Goal: Task Accomplishment & Management: Use online tool/utility

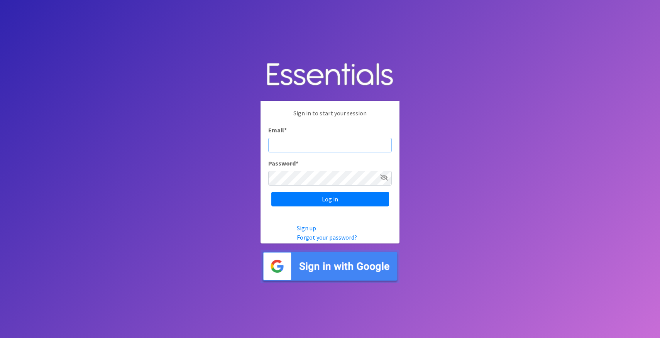
type input "[PERSON_NAME][EMAIL_ADDRESS][DOMAIN_NAME]"
click at [330, 199] on input "Log in" at bounding box center [331, 199] width 118 height 15
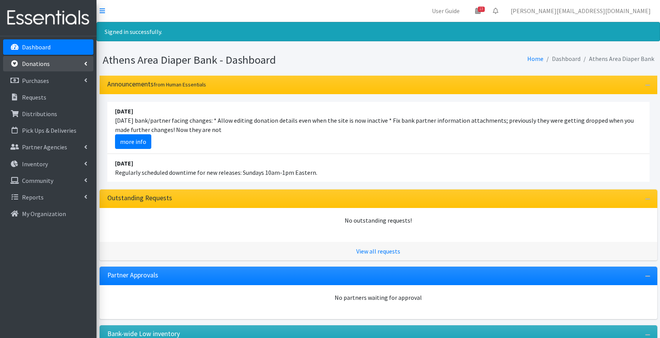
click at [51, 66] on link "Donations" at bounding box center [48, 63] width 90 height 15
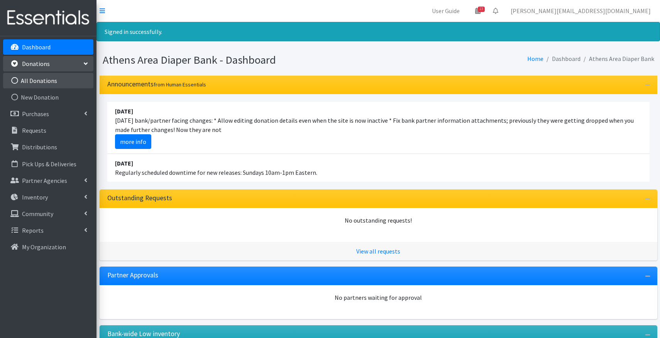
click at [50, 81] on link "All Donations" at bounding box center [48, 80] width 90 height 15
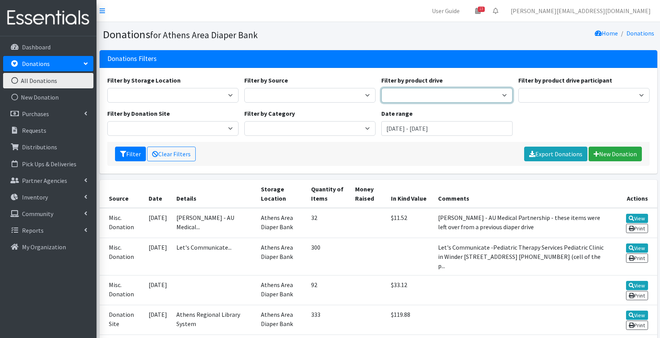
select select "2956"
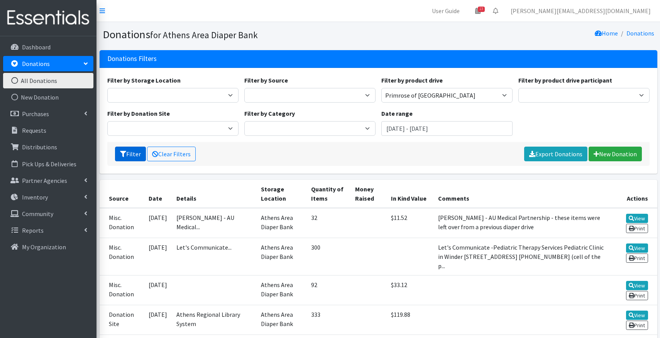
click at [125, 153] on icon "submit" at bounding box center [123, 154] width 6 height 6
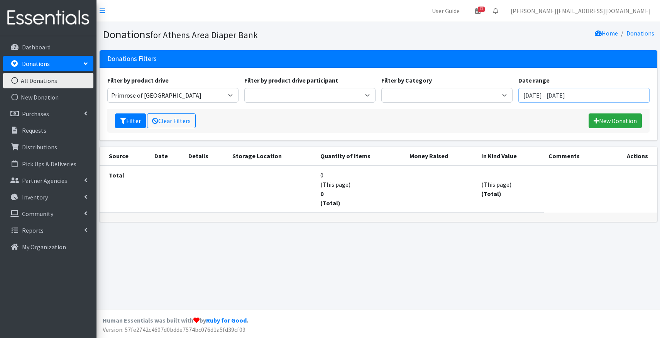
click at [554, 94] on input "[DATE] - [DATE]" at bounding box center [584, 95] width 131 height 15
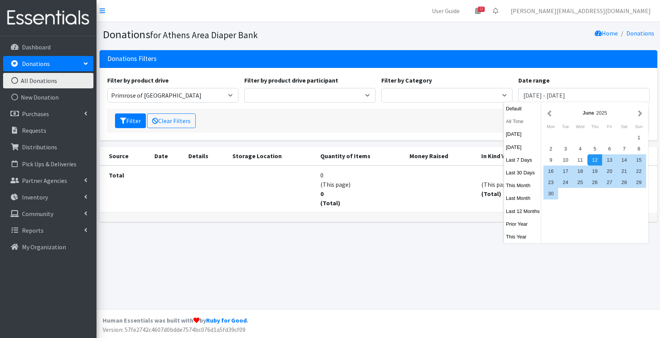
click at [516, 125] on button "All Time" at bounding box center [523, 121] width 38 height 11
type input "August 12, 1925 - August 12, 2026"
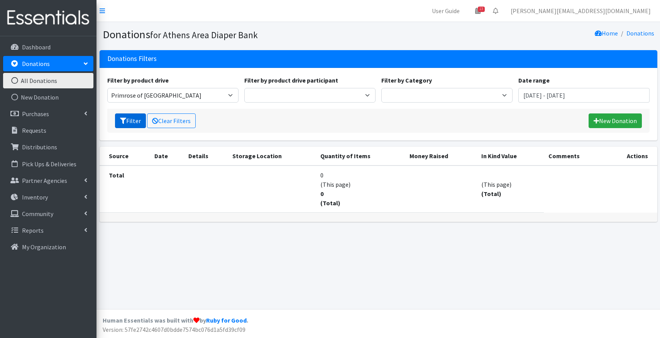
click at [131, 121] on button "Filter" at bounding box center [130, 121] width 31 height 15
